Goal: Task Accomplishment & Management: Manage account settings

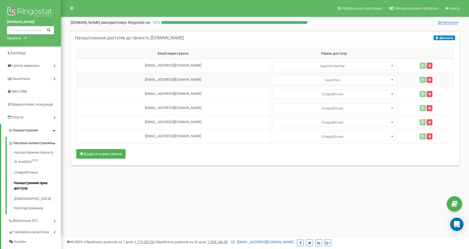
click at [389, 80] on span at bounding box center [392, 79] width 6 height 7
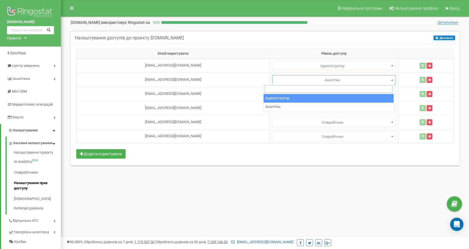
select select "1"
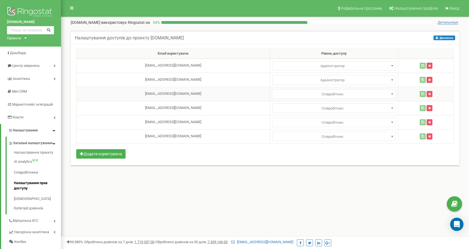
click at [391, 93] on b at bounding box center [392, 93] width 2 height 1
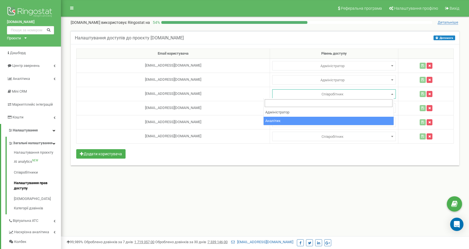
select select "2"
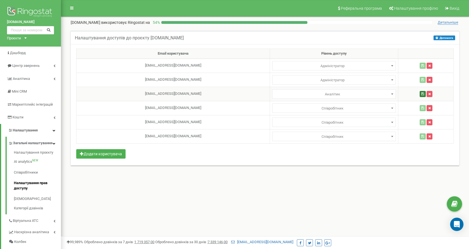
click at [421, 95] on icon "button" at bounding box center [422, 93] width 3 height 3
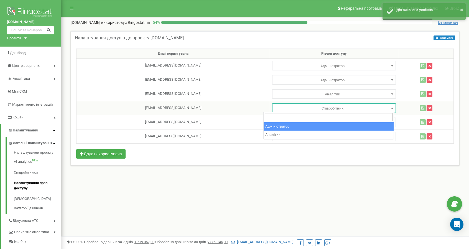
click at [389, 107] on span at bounding box center [392, 108] width 6 height 7
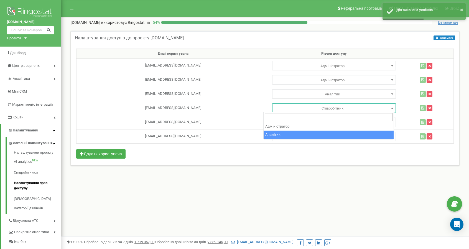
select select "2"
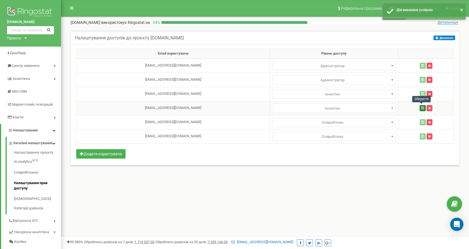
click at [421, 106] on icon "button" at bounding box center [422, 107] width 3 height 3
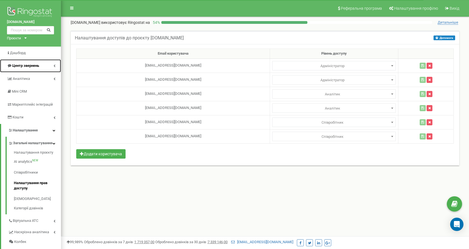
click at [53, 65] on link "Центр звернень" at bounding box center [30, 65] width 61 height 13
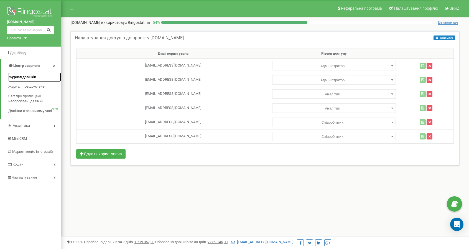
click at [21, 76] on span "Журнал дзвінків" at bounding box center [22, 77] width 28 height 5
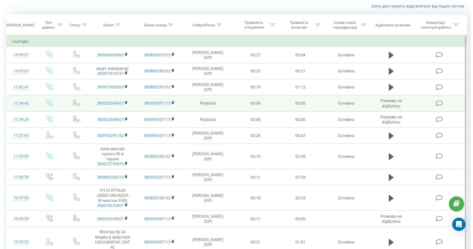
scroll to position [28, 0]
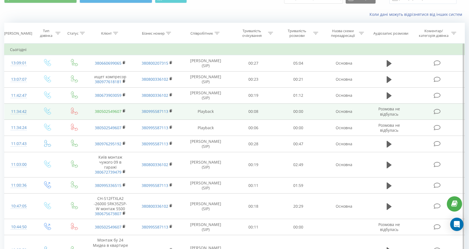
click at [108, 111] on link "380502549607" at bounding box center [108, 111] width 27 height 5
click at [436, 111] on icon at bounding box center [437, 112] width 7 height 6
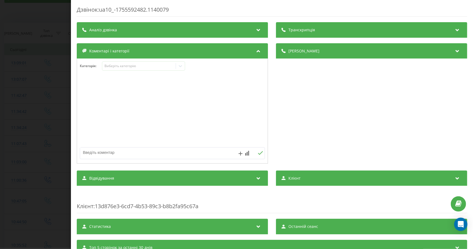
click at [454, 50] on icon at bounding box center [457, 50] width 7 height 6
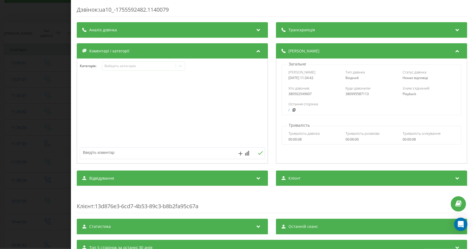
click at [294, 89] on span "Хто дзвонив" at bounding box center [299, 88] width 21 height 5
click at [296, 95] on div "380502549607" at bounding box center [315, 94] width 52 height 4
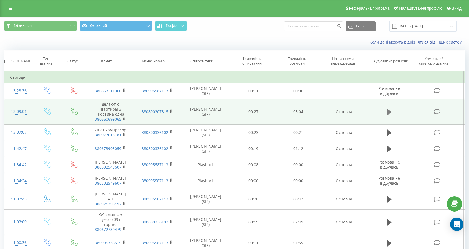
click at [390, 114] on icon at bounding box center [389, 112] width 5 height 8
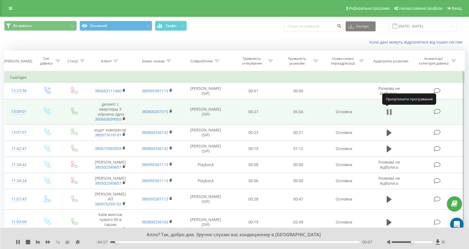
click at [389, 112] on icon at bounding box center [389, 112] width 5 height 8
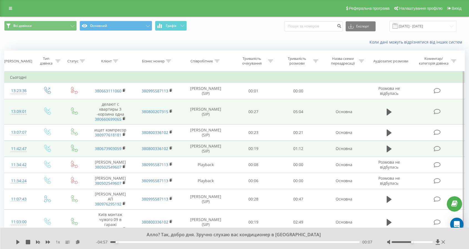
scroll to position [28, 0]
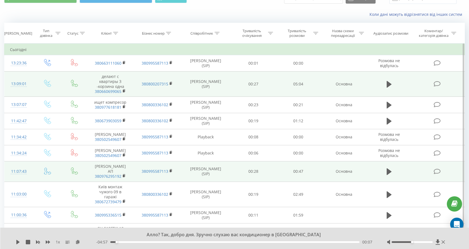
click at [72, 169] on icon at bounding box center [74, 170] width 7 height 7
click at [75, 171] on icon at bounding box center [74, 170] width 7 height 7
click at [47, 171] on icon at bounding box center [47, 170] width 7 height 7
click at [72, 169] on icon at bounding box center [74, 170] width 7 height 7
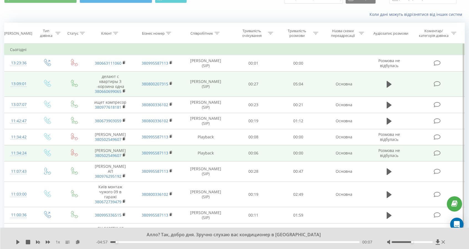
click at [75, 158] on td at bounding box center [74, 153] width 25 height 16
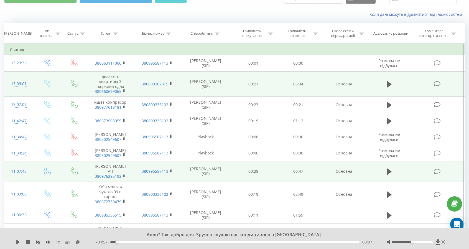
click at [74, 173] on icon at bounding box center [74, 170] width 7 height 7
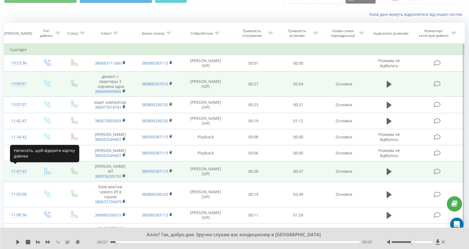
click at [17, 169] on div "11:07:43" at bounding box center [18, 171] width 17 height 11
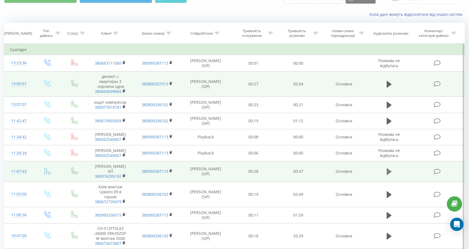
click at [385, 171] on button at bounding box center [389, 171] width 8 height 8
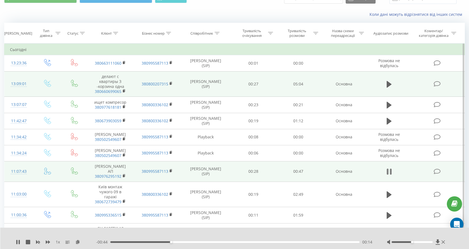
click at [390, 172] on icon at bounding box center [389, 172] width 5 height 8
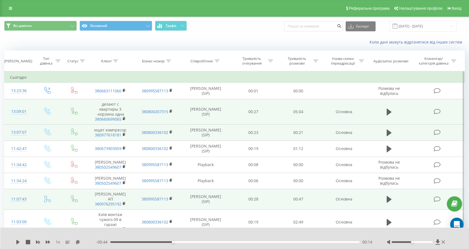
click at [102, 129] on td "ищет компресор 380977618181" at bounding box center [110, 132] width 47 height 16
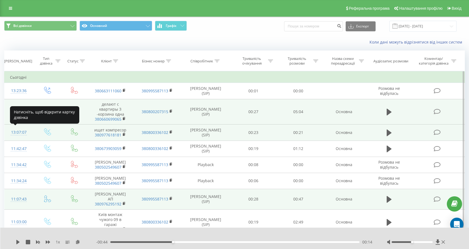
click at [16, 131] on div "13:07:07" at bounding box center [18, 132] width 17 height 11
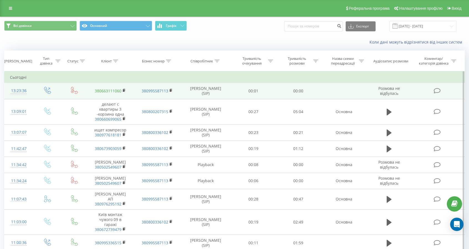
click at [109, 91] on link "380663111060" at bounding box center [108, 90] width 27 height 5
click at [110, 90] on link "380663111060" at bounding box center [108, 90] width 27 height 5
click at [109, 90] on link "380663111060" at bounding box center [108, 90] width 27 height 5
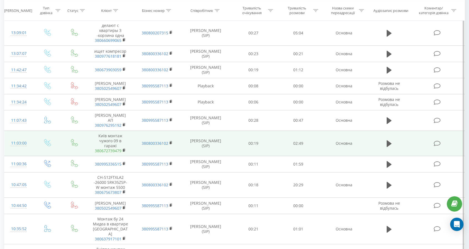
scroll to position [83, 0]
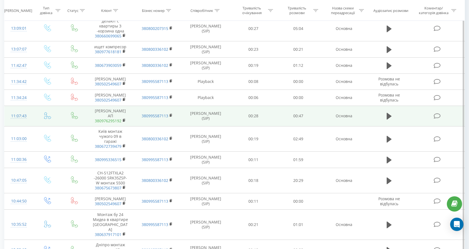
click at [109, 120] on link "380976295192" at bounding box center [108, 120] width 27 height 5
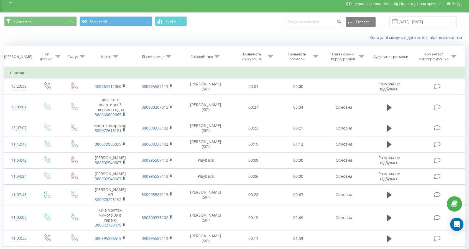
scroll to position [0, 0]
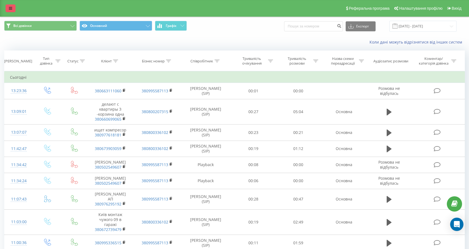
click at [14, 6] on link at bounding box center [11, 8] width 10 height 8
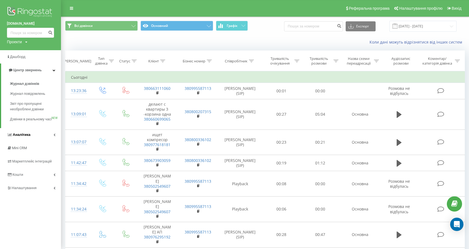
click at [50, 141] on link "Аналiтика" at bounding box center [30, 134] width 61 height 13
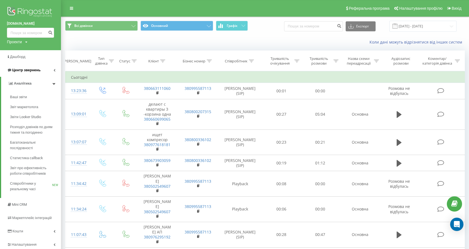
click at [55, 69] on icon at bounding box center [55, 70] width 2 height 3
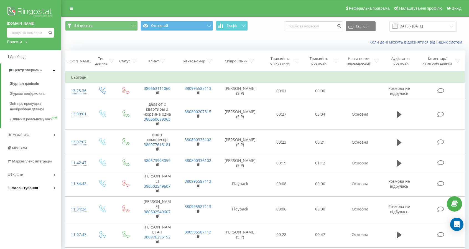
click at [52, 194] on link "Налаштування" at bounding box center [30, 187] width 61 height 13
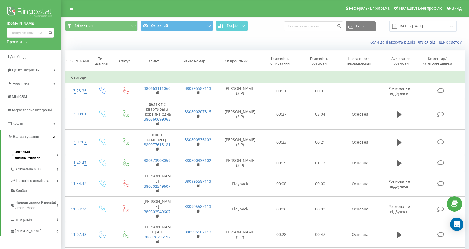
click at [54, 149] on link "Загальні налаштування" at bounding box center [35, 153] width 51 height 17
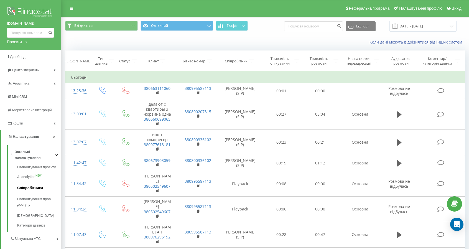
click at [26, 185] on span "Співробітники" at bounding box center [30, 188] width 26 height 6
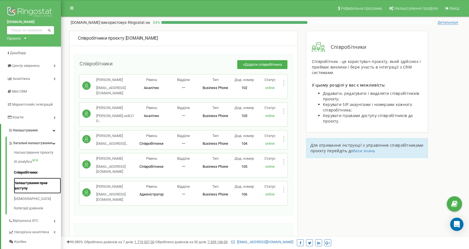
click at [22, 189] on link "Налаштування прав доступу" at bounding box center [37, 186] width 47 height 16
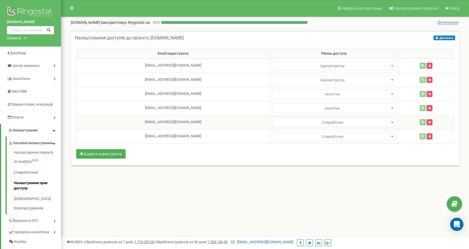
click at [329, 124] on span "Співробітник" at bounding box center [334, 123] width 120 height 8
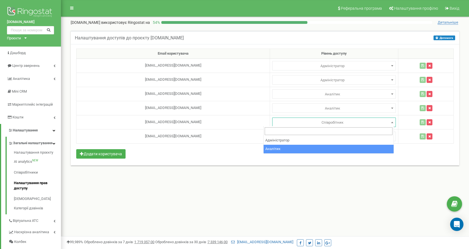
select select "2"
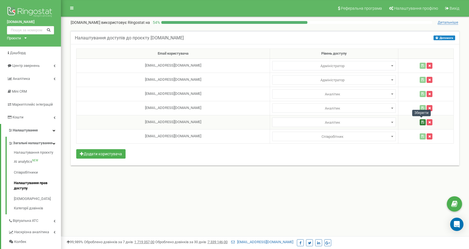
click at [420, 123] on button "button" at bounding box center [423, 122] width 6 height 6
click at [335, 134] on span "Співробітник" at bounding box center [334, 137] width 120 height 8
click at [347, 180] on div "Налаштування доступів до проєкту air-conditioner.ua Допомога Допомога У цьому м…" at bounding box center [265, 104] width 400 height 158
click at [375, 137] on span "Співробітник" at bounding box center [334, 137] width 120 height 8
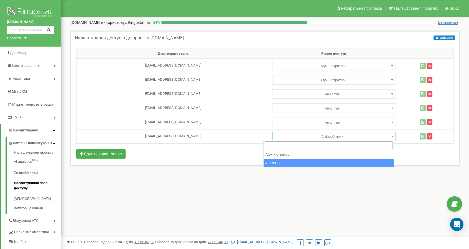
select select "2"
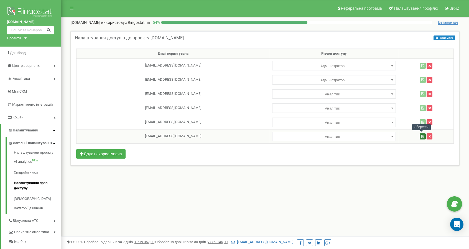
click at [422, 136] on icon "button" at bounding box center [422, 136] width 3 height 3
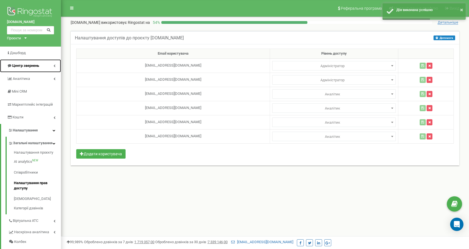
click at [28, 67] on span "Центр звернень" at bounding box center [25, 65] width 27 height 4
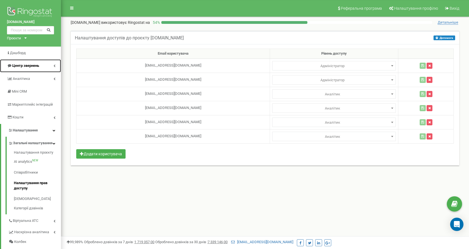
click at [24, 65] on span "Центр звернень" at bounding box center [25, 65] width 27 height 4
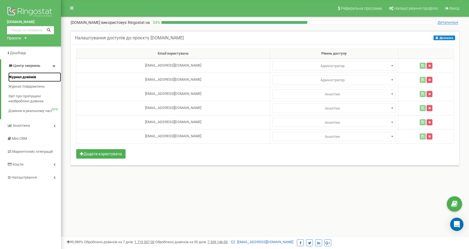
click at [25, 77] on span "Журнал дзвінків" at bounding box center [22, 77] width 28 height 5
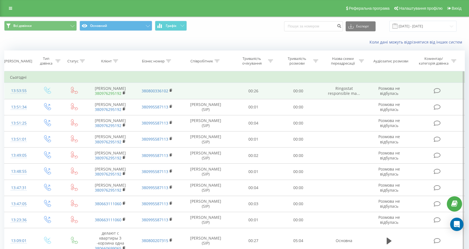
click at [109, 93] on link "380976295192" at bounding box center [108, 93] width 27 height 5
click at [113, 95] on link "380976295192" at bounding box center [108, 93] width 27 height 5
